Goal: Entertainment & Leisure: Consume media (video, audio)

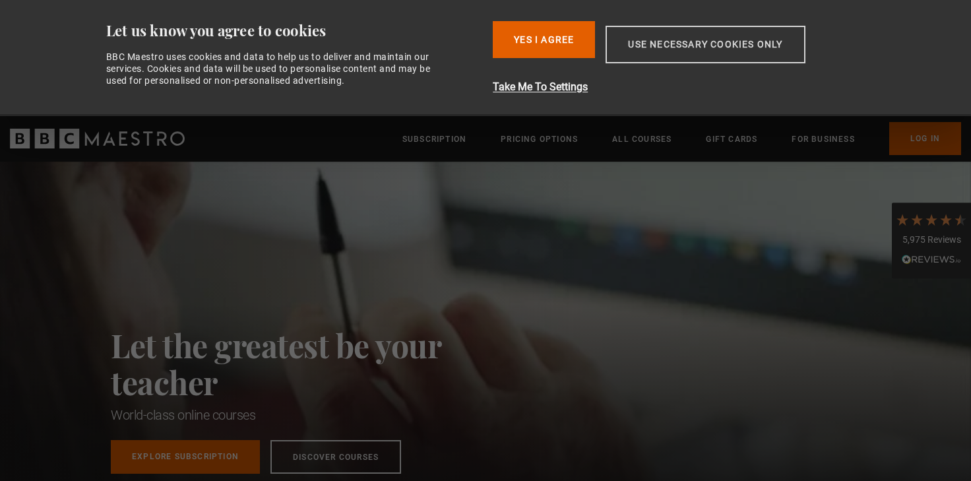
click at [719, 42] on button "Use necessary cookies only" at bounding box center [704, 45] width 199 height 38
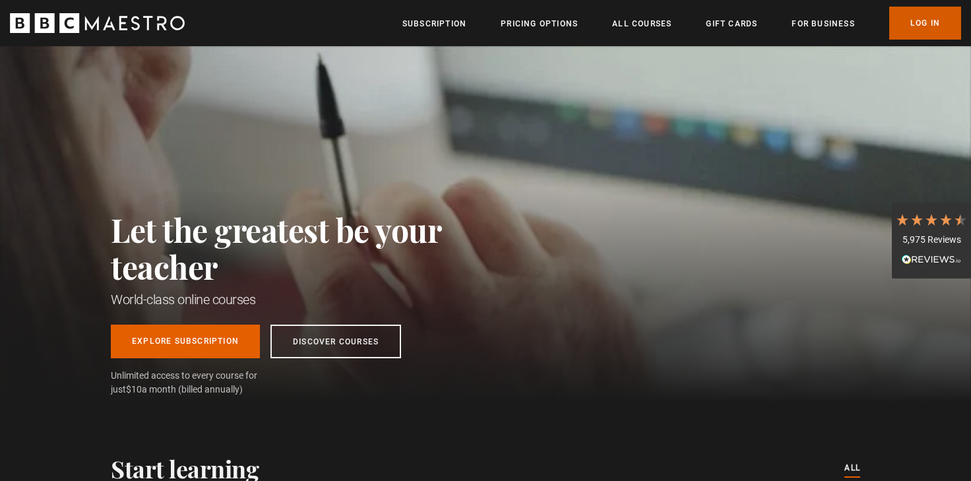
click at [924, 18] on link "Log In" at bounding box center [925, 23] width 72 height 33
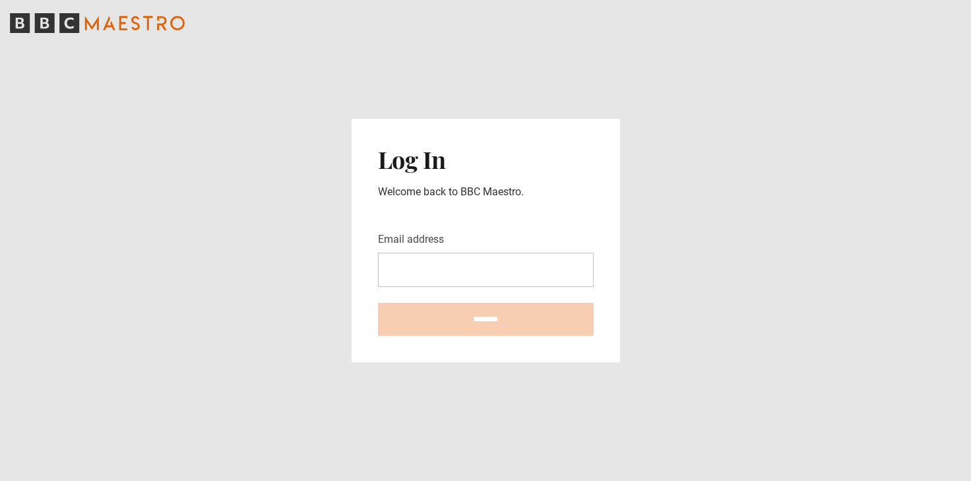
click at [421, 268] on input "Email address" at bounding box center [486, 270] width 216 height 34
type input "**********"
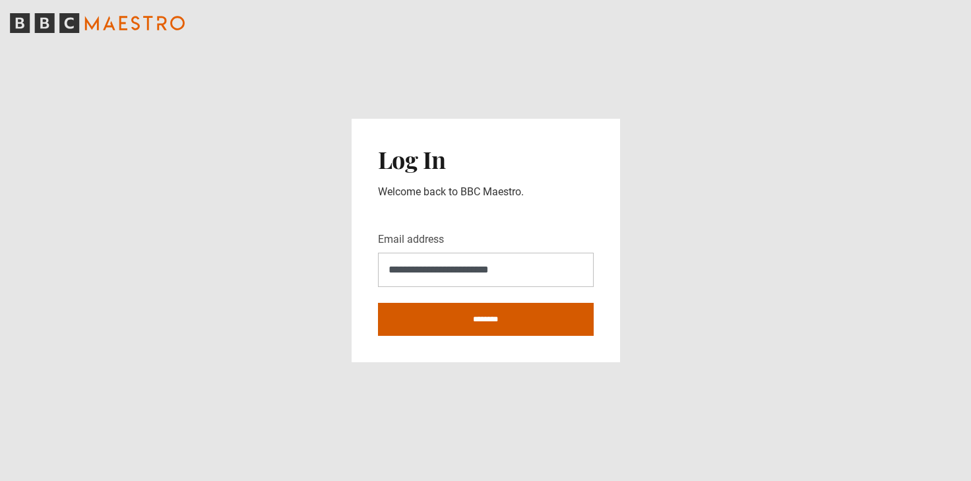
click at [471, 321] on input "********" at bounding box center [486, 319] width 216 height 33
type input "**********"
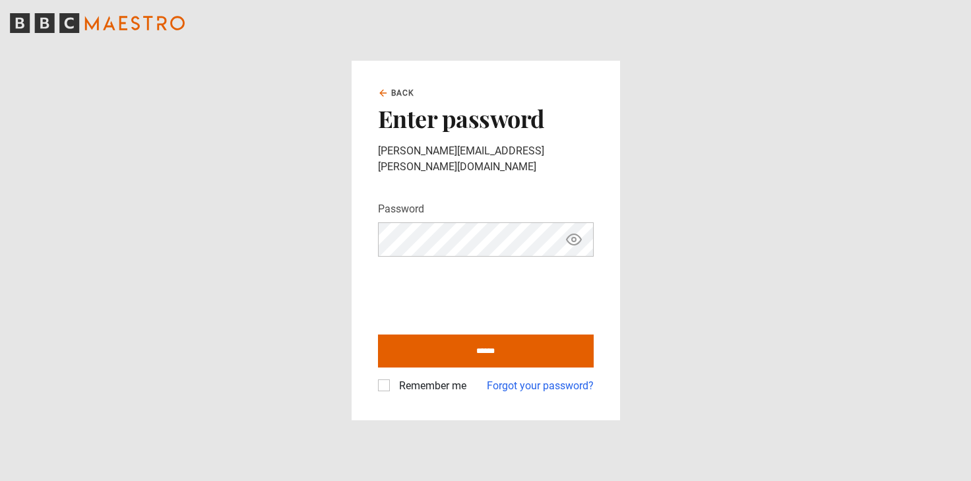
click at [581, 231] on button "Show password" at bounding box center [573, 239] width 22 height 23
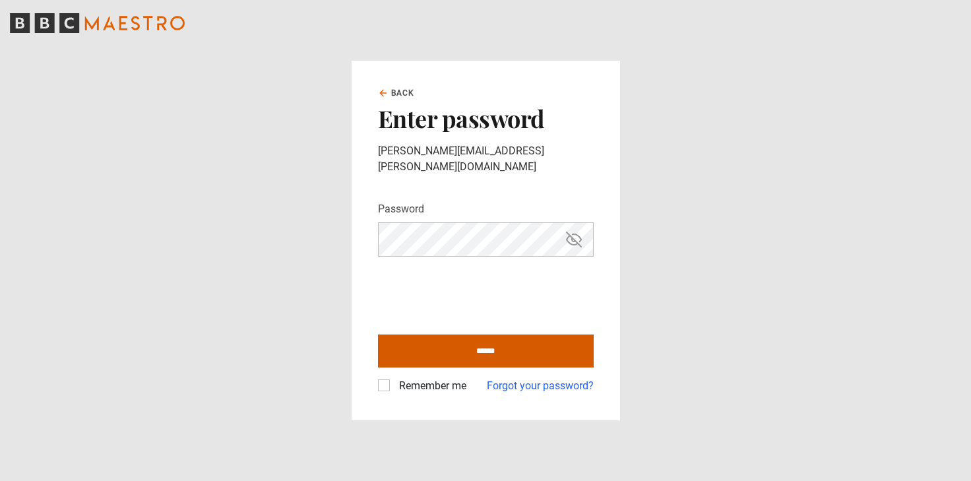
click at [499, 340] on input "******" at bounding box center [486, 350] width 216 height 33
type input "**********"
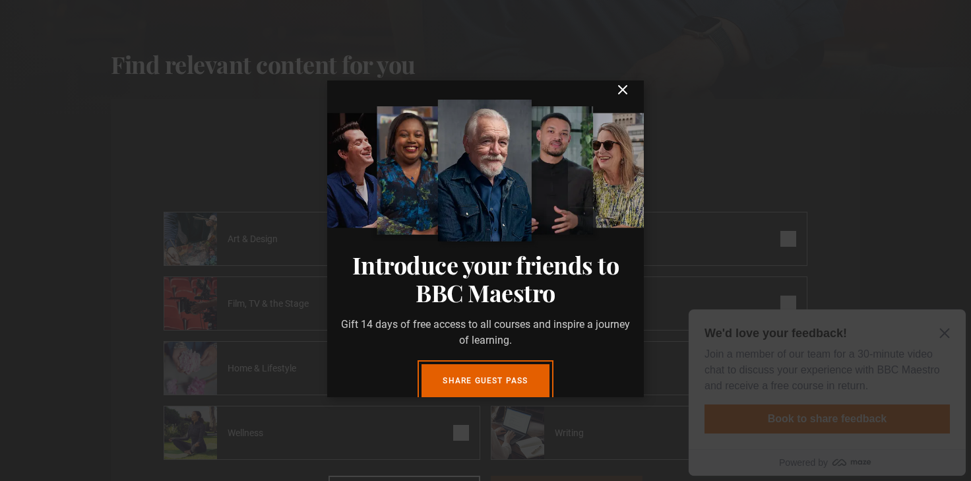
click at [624, 90] on icon "submit" at bounding box center [622, 90] width 16 height 16
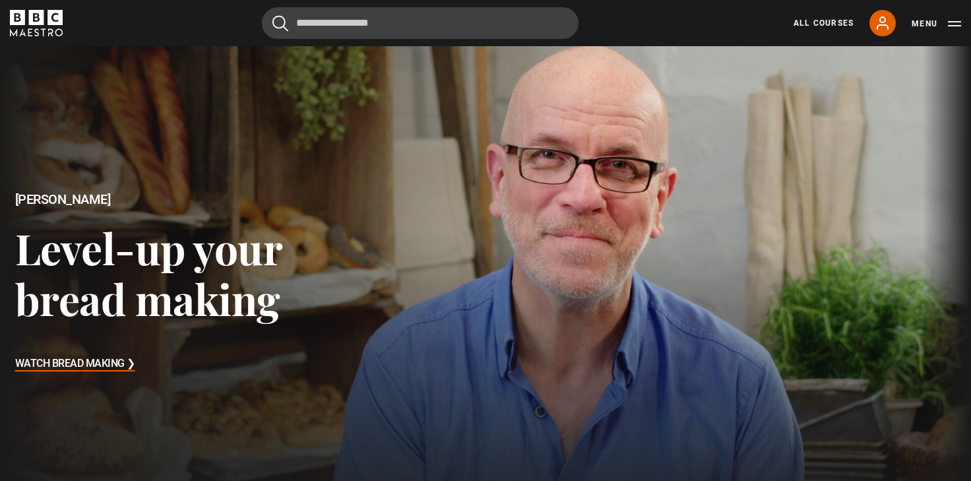
click at [830, 22] on link "All Courses" at bounding box center [823, 23] width 60 height 12
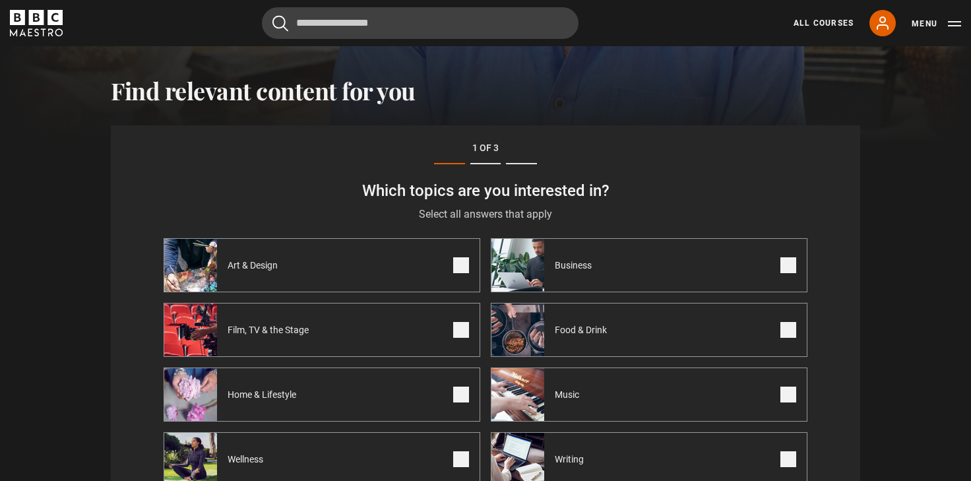
scroll to position [458, 0]
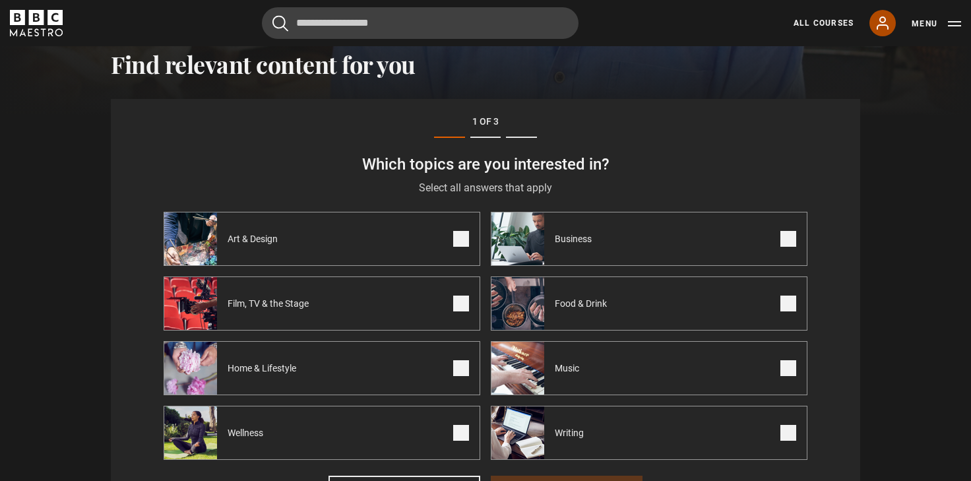
click at [885, 23] on icon at bounding box center [882, 23] width 16 height 16
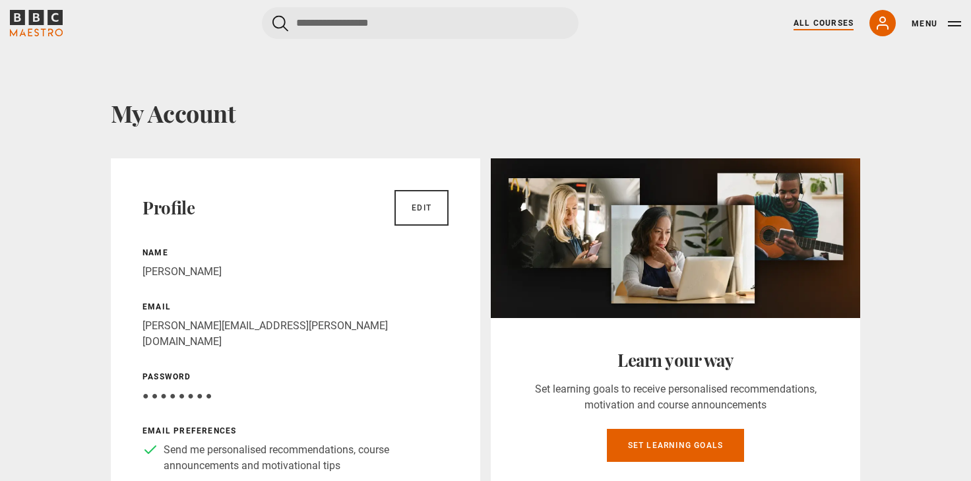
click at [829, 23] on link "All Courses" at bounding box center [823, 23] width 60 height 12
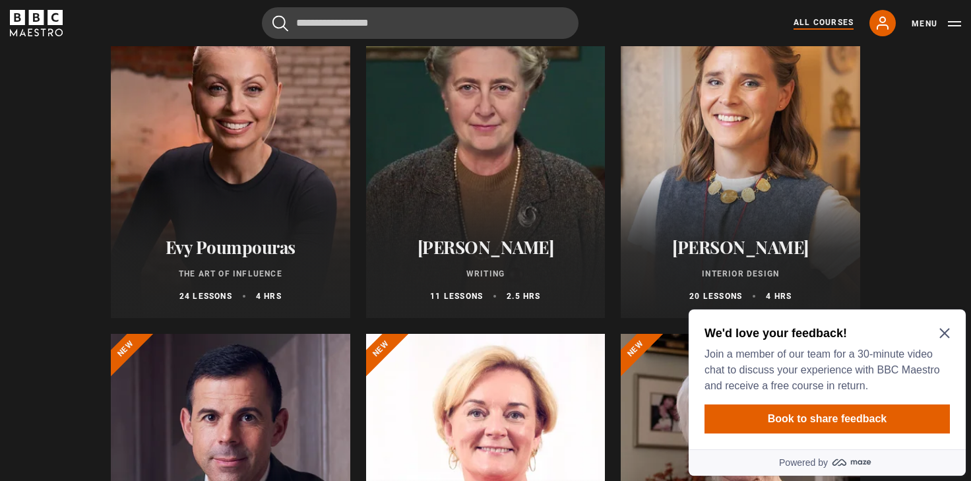
scroll to position [260, 0]
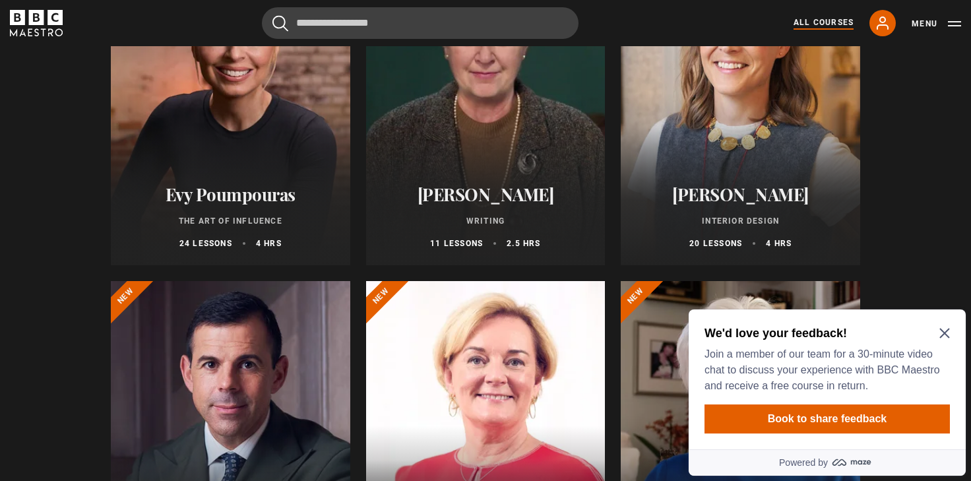
click at [944, 332] on icon "Close Maze Prompt" at bounding box center [944, 333] width 10 height 10
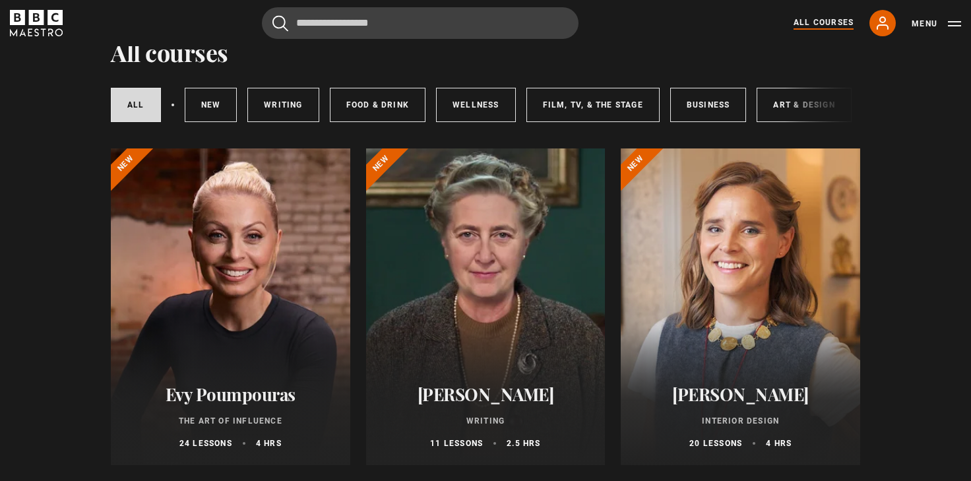
scroll to position [0, 0]
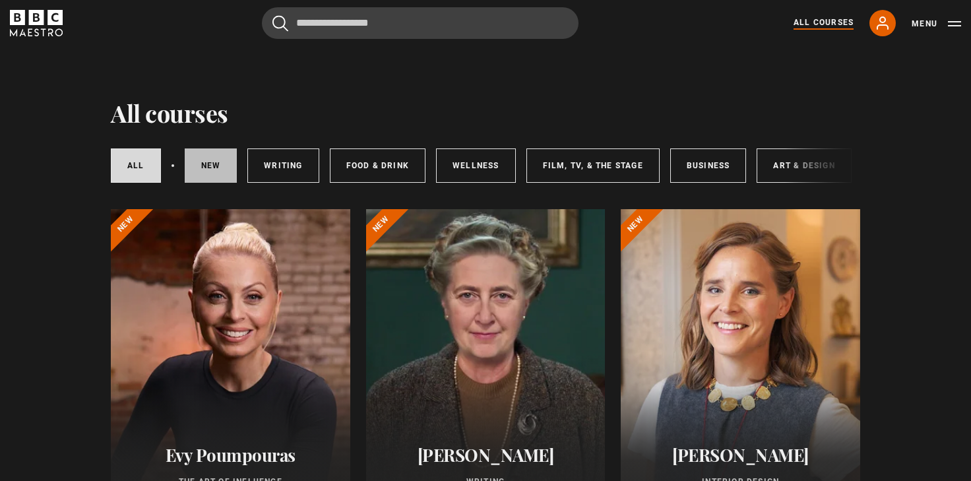
click at [214, 165] on link "New courses" at bounding box center [211, 165] width 53 height 34
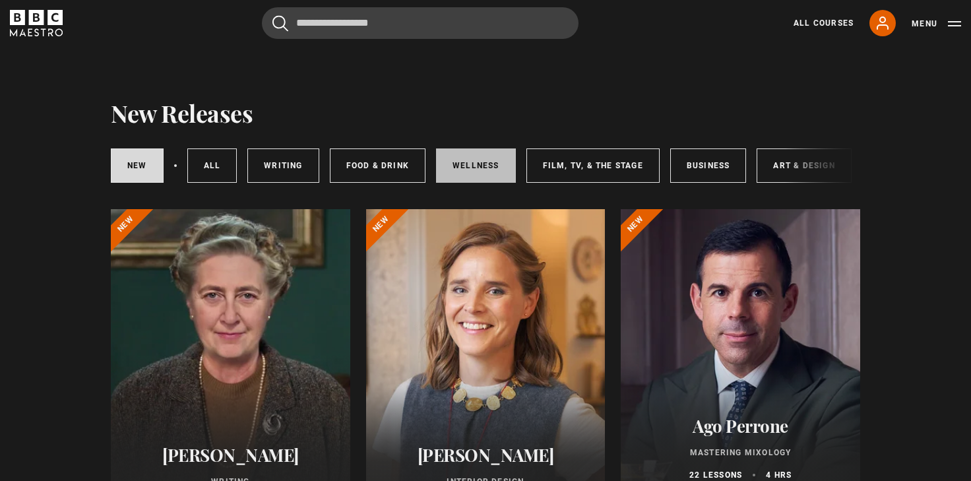
click at [458, 169] on link "Wellness" at bounding box center [476, 165] width 80 height 34
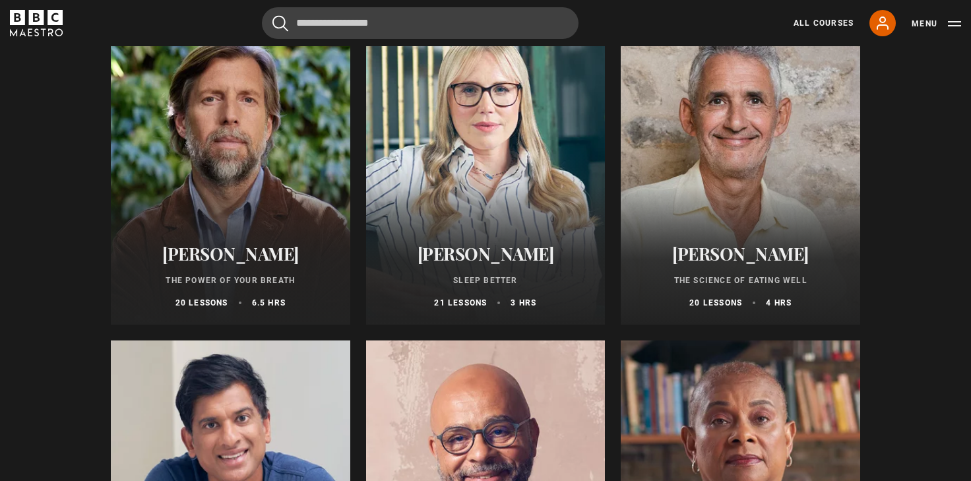
scroll to position [210, 0]
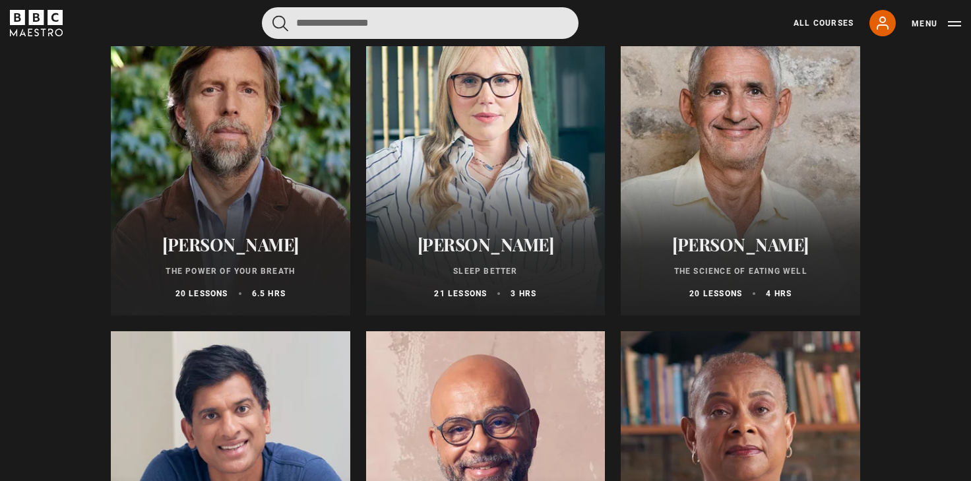
click at [305, 28] on input "Search" at bounding box center [420, 23] width 316 height 32
type input "***"
click at [272, 15] on button "submit" at bounding box center [280, 23] width 16 height 16
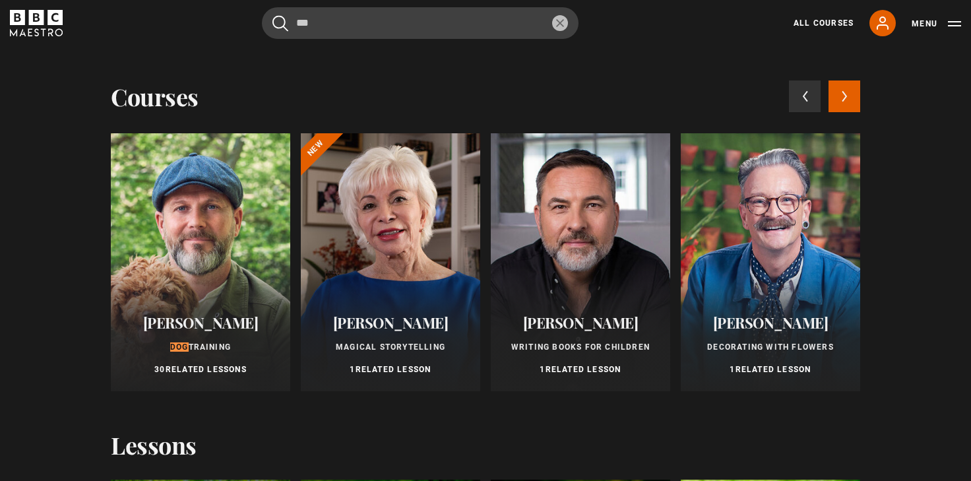
click at [217, 220] on div at bounding box center [200, 262] width 179 height 258
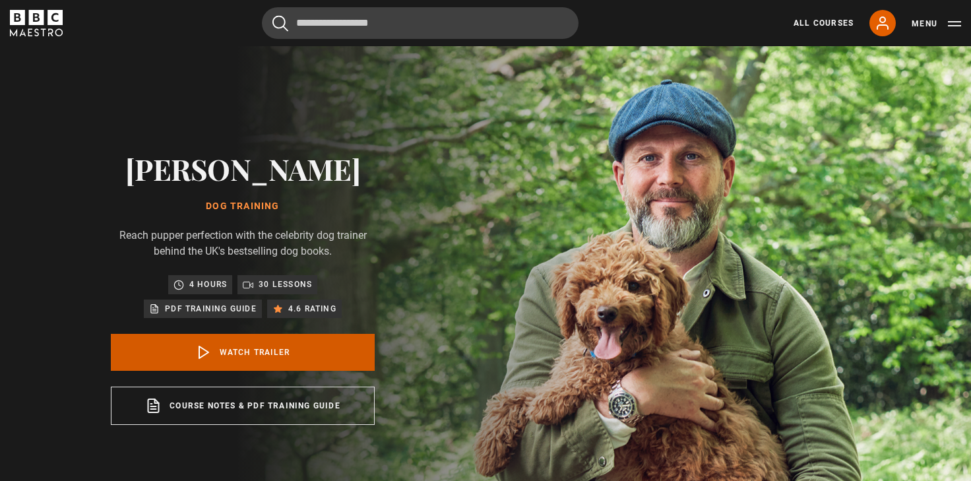
click at [286, 355] on link "Watch Trailer" at bounding box center [243, 352] width 264 height 37
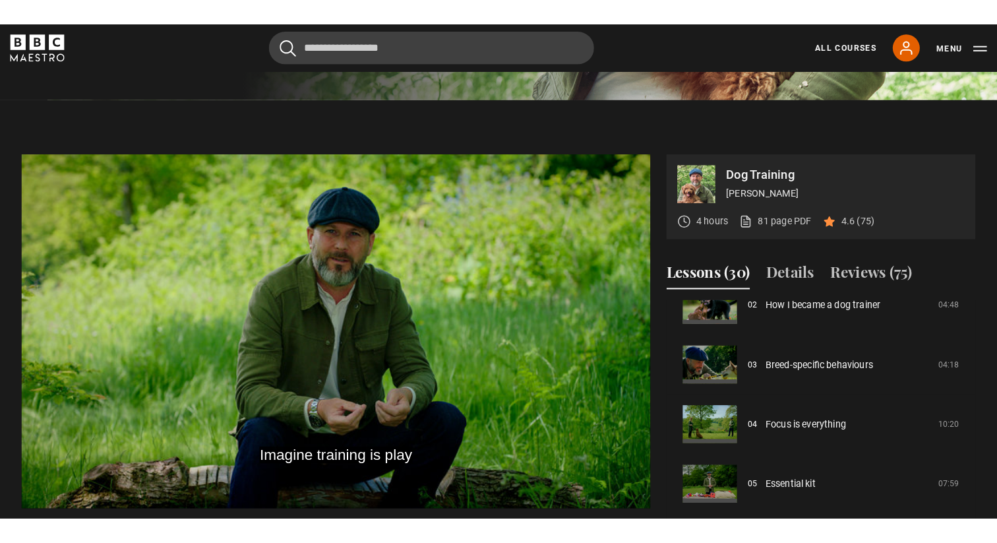
scroll to position [117, 0]
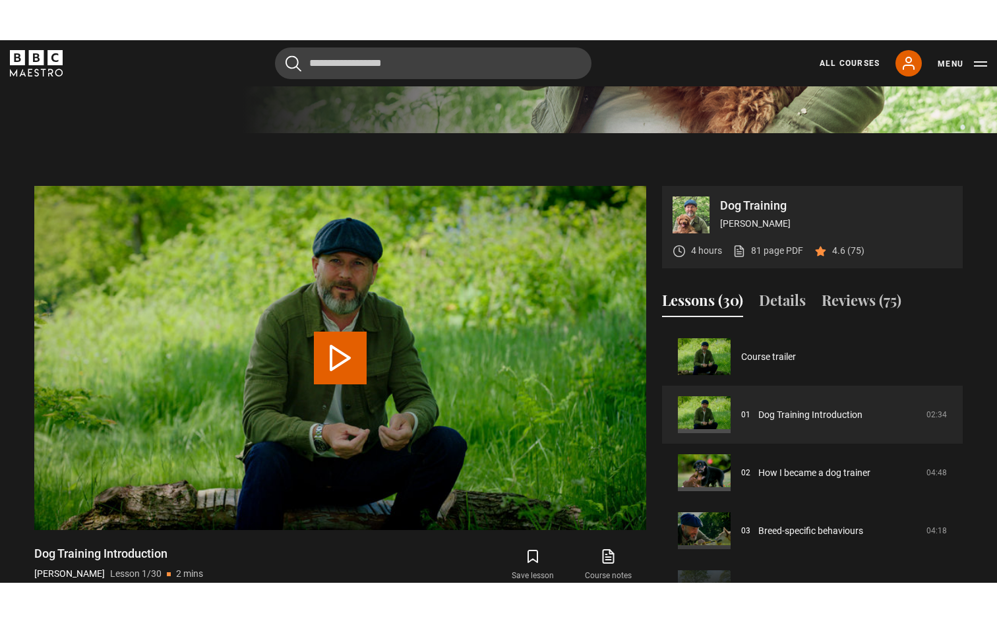
scroll to position [549, 0]
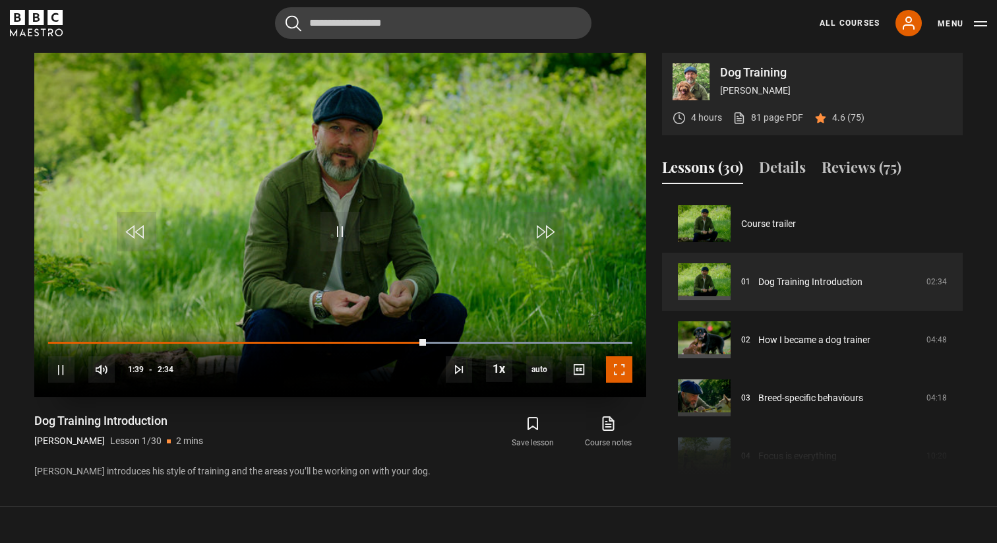
click at [620, 375] on span "Video Player" at bounding box center [619, 369] width 26 height 26
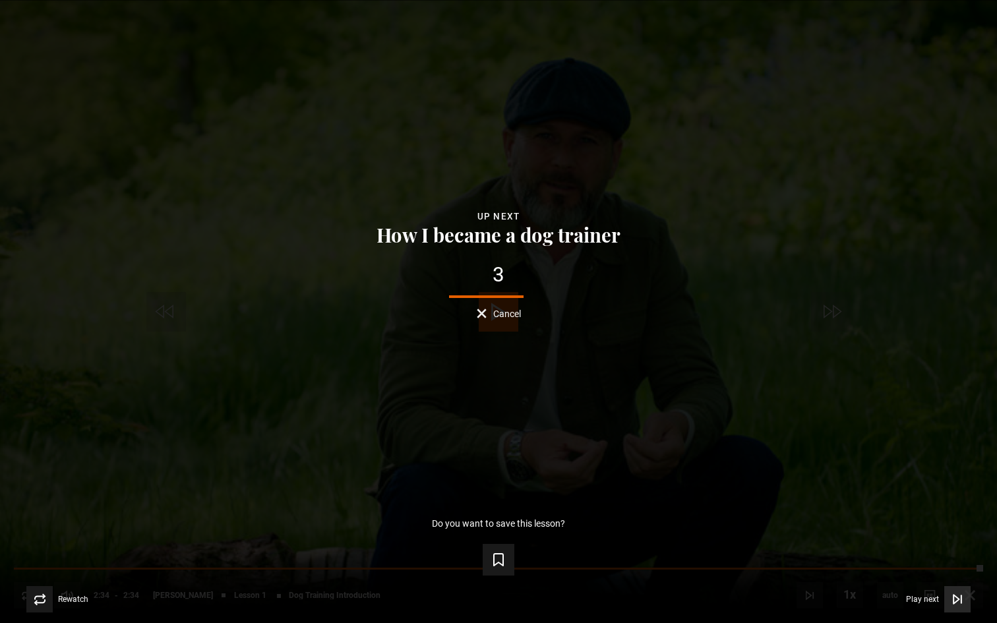
click at [923, 480] on span "Play next" at bounding box center [922, 599] width 33 height 8
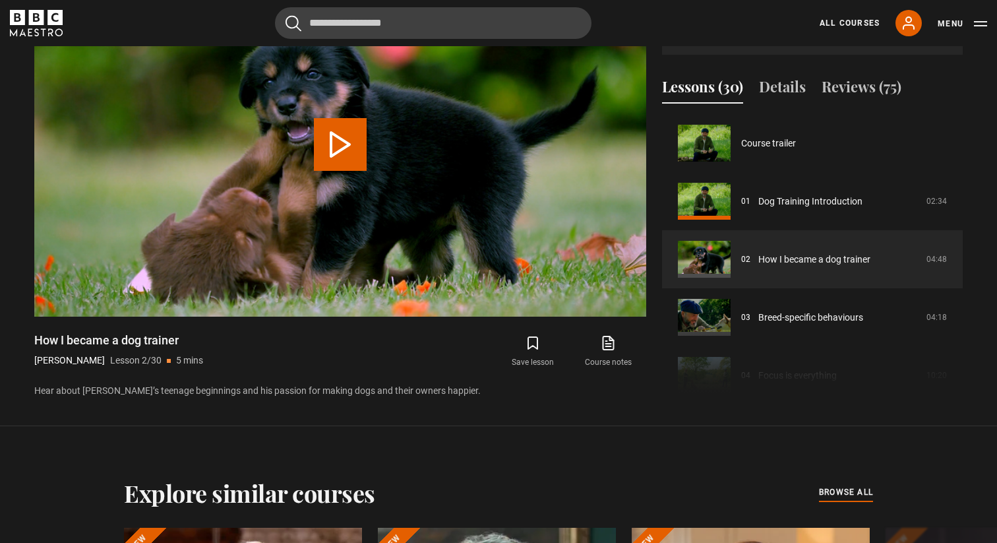
scroll to position [58, 0]
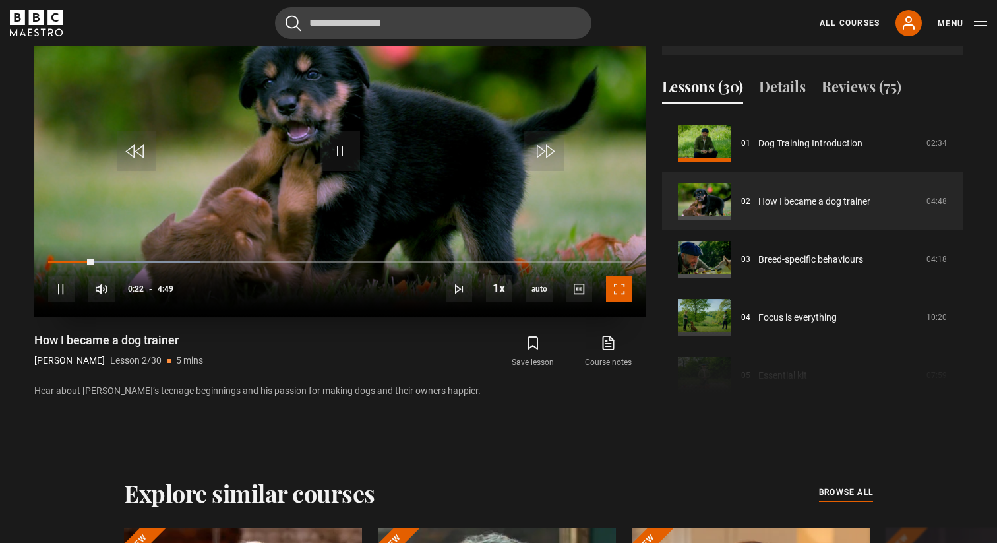
click at [620, 287] on span "Video Player" at bounding box center [619, 289] width 26 height 26
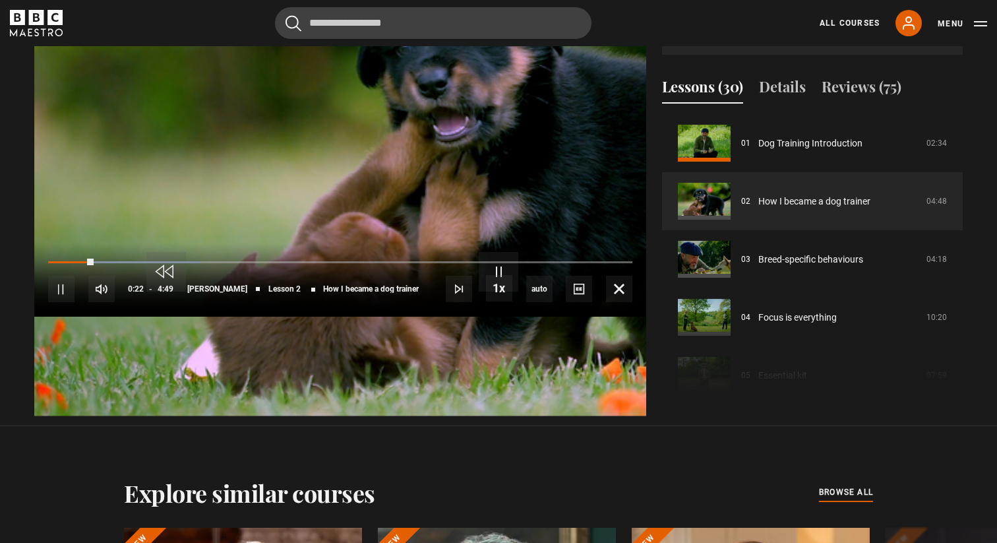
scroll to position [602, 0]
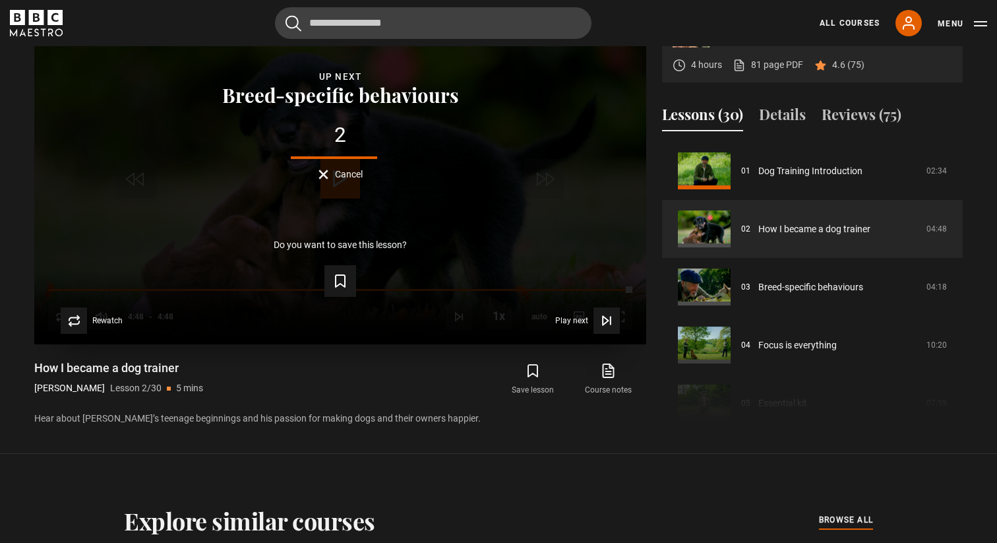
click at [322, 171] on button "Cancel" at bounding box center [340, 174] width 44 height 10
